Goal: Navigation & Orientation: Find specific page/section

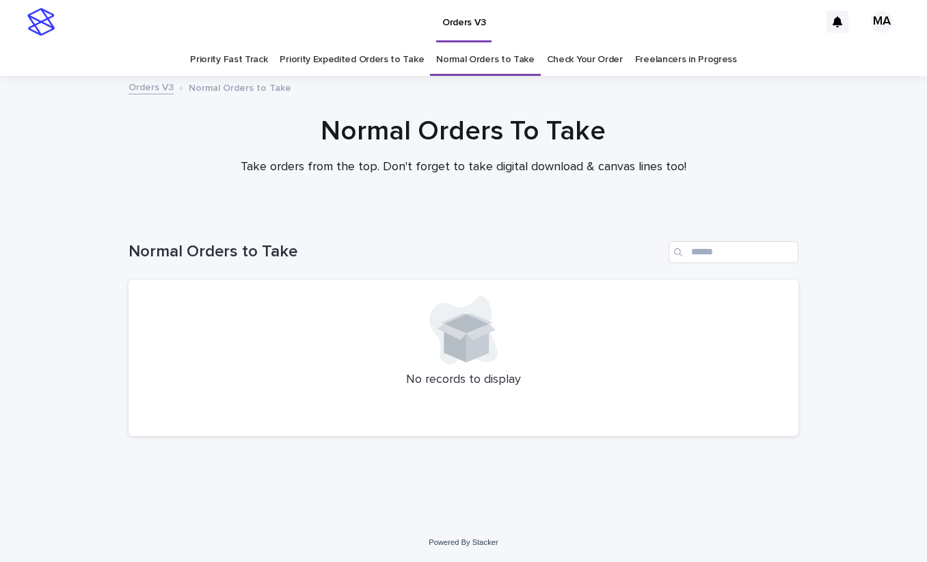
click at [317, 67] on link "Priority Expedited Orders to Take" at bounding box center [352, 60] width 144 height 32
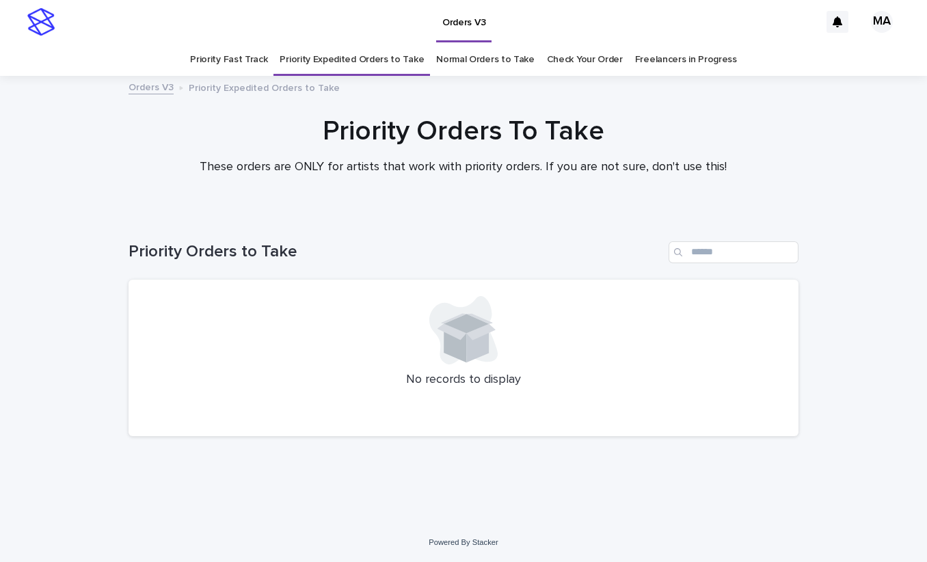
click at [262, 59] on link "Priority Fast Track" at bounding box center [228, 60] width 77 height 32
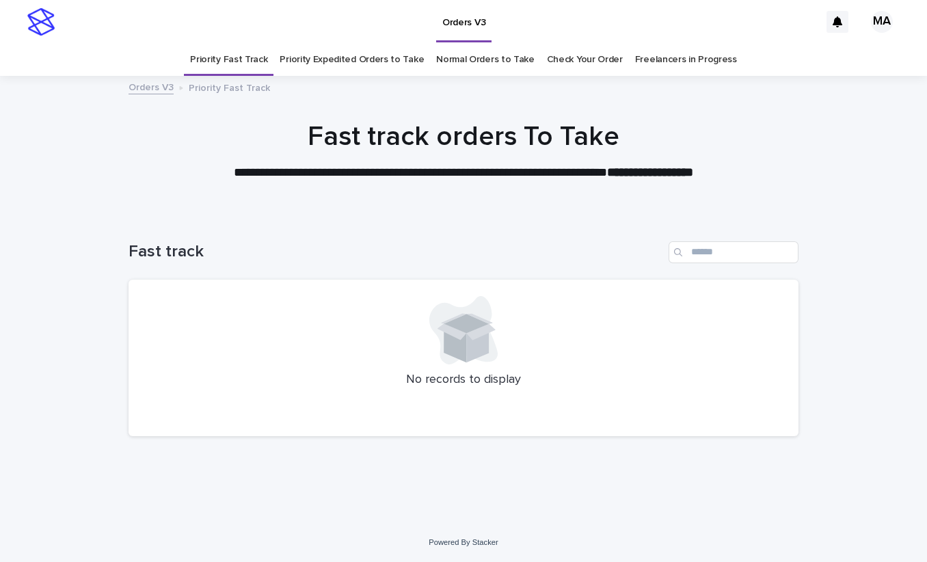
click at [464, 58] on link "Normal Orders to Take" at bounding box center [485, 60] width 98 height 32
